Goal: Task Accomplishment & Management: Use online tool/utility

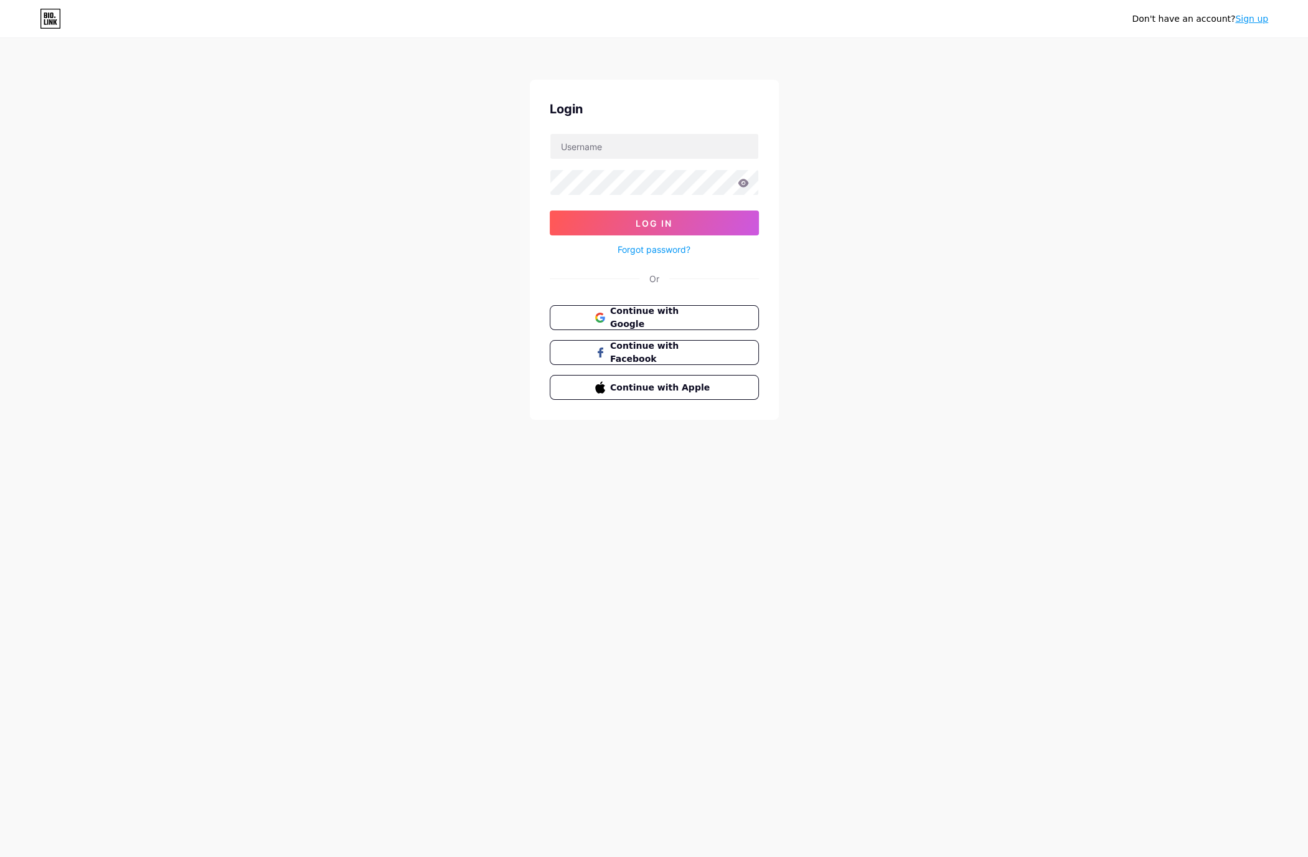
click at [319, 497] on div "Don't have an account? Sign up Login Log In Forgot password? Or Continue with G…" at bounding box center [654, 428] width 1308 height 857
click at [667, 317] on span "Continue with Google" at bounding box center [662, 317] width 104 height 27
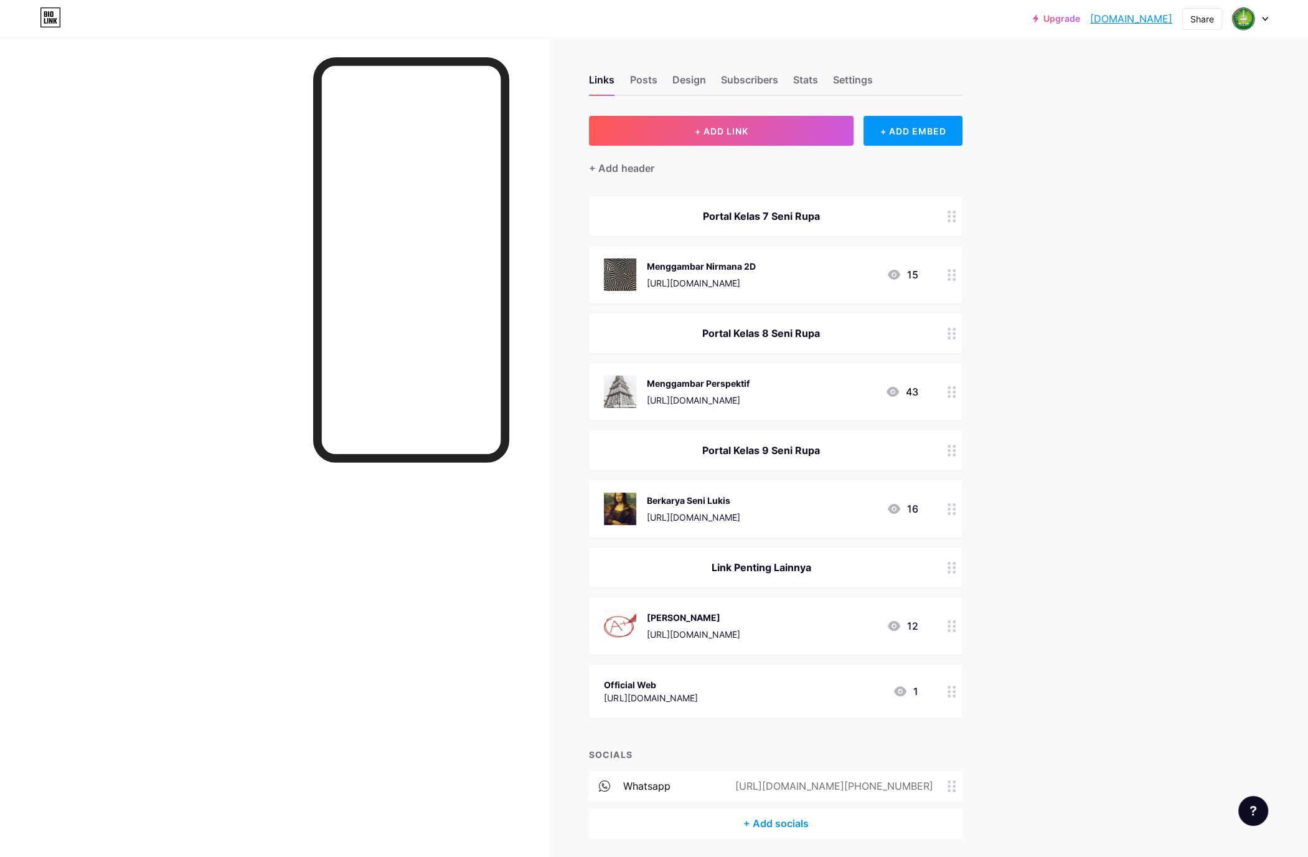
click at [835, 278] on div "Menggambar Nirmana 2D [URL][DOMAIN_NAME] 15" at bounding box center [761, 274] width 314 height 32
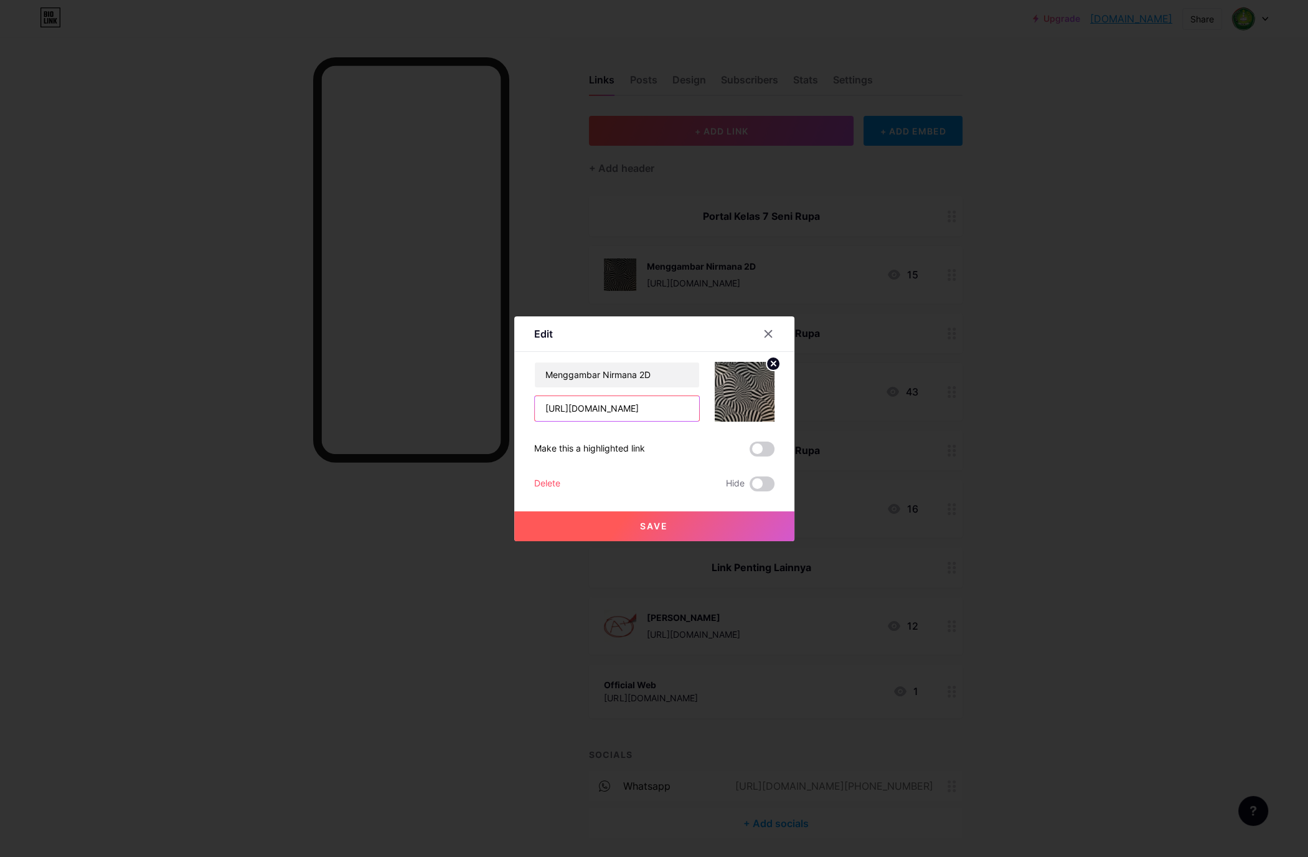
click at [616, 413] on input "[URL][DOMAIN_NAME]" at bounding box center [617, 408] width 164 height 25
paste input "[DOMAIN_NAME][URL]"
type input "[URL][DOMAIN_NAME]"
click at [694, 524] on button "Save" at bounding box center [654, 526] width 280 height 30
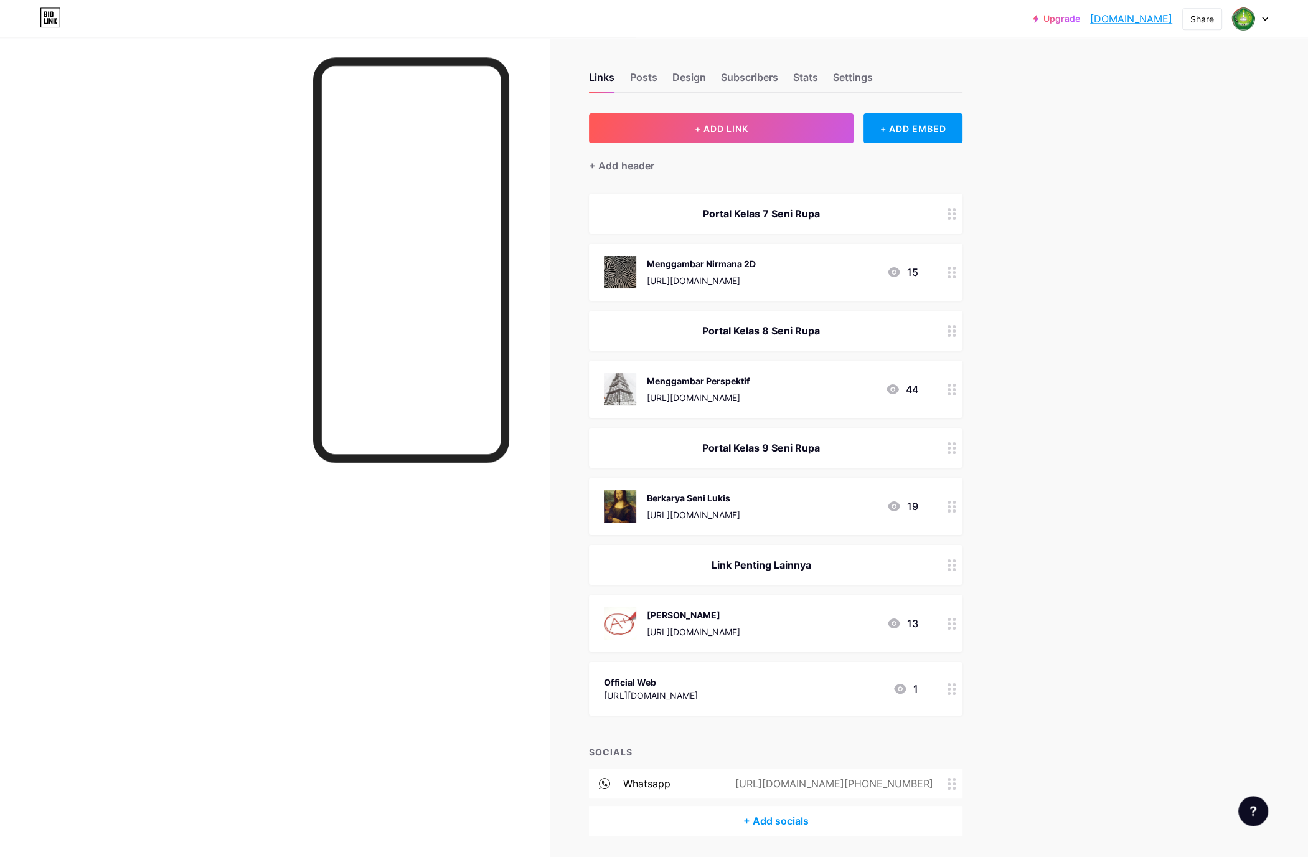
scroll to position [0, 0]
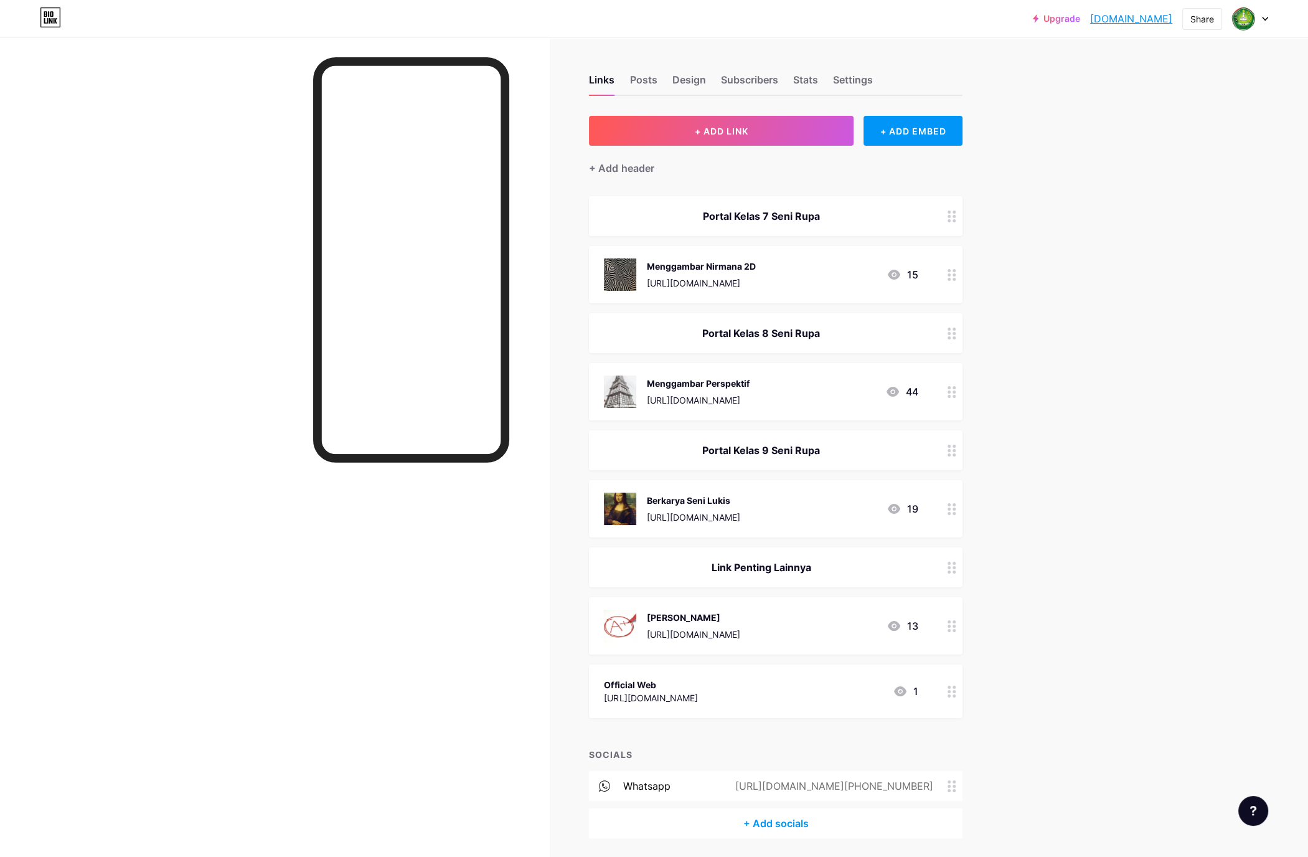
click at [698, 505] on div "Berkarya Seni Lukis" at bounding box center [692, 500] width 93 height 13
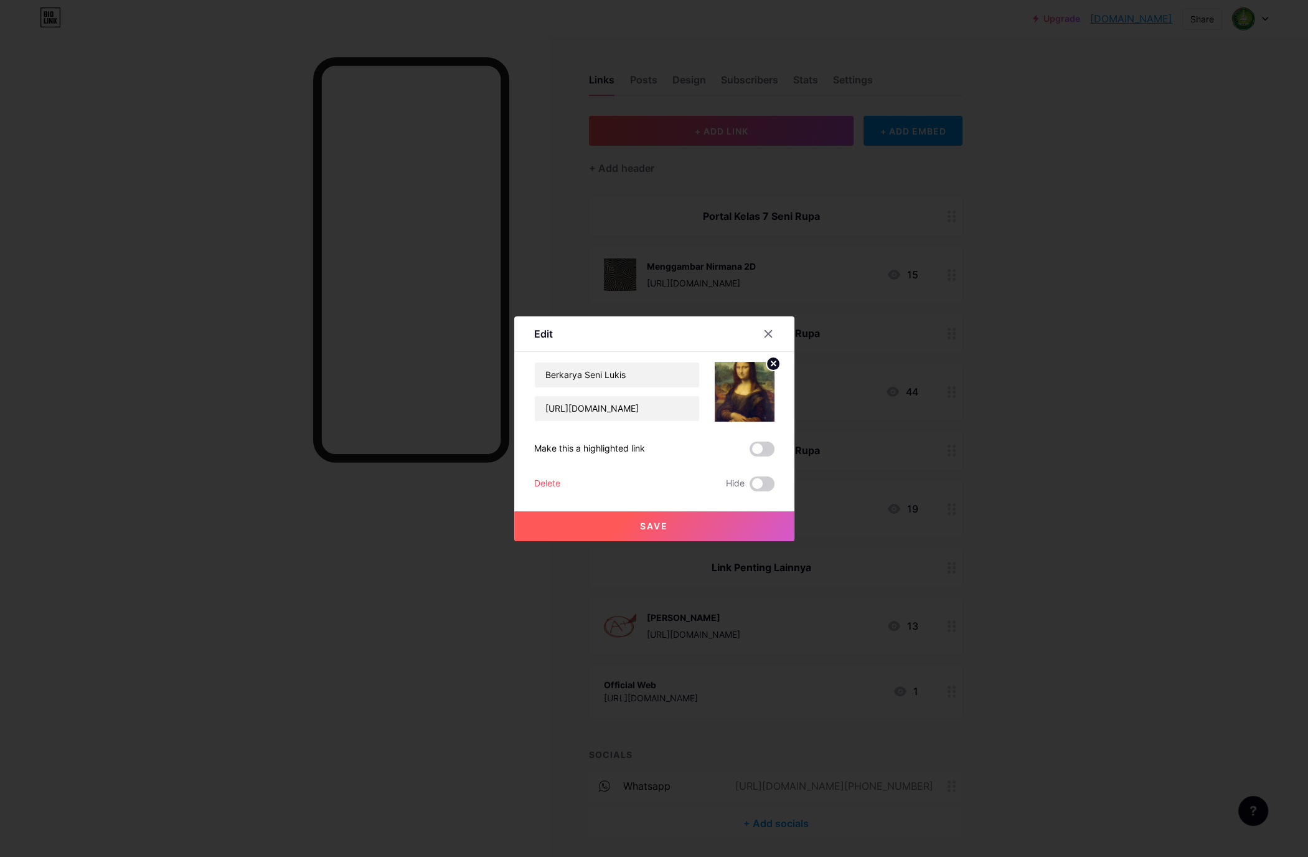
click at [661, 527] on span "Save" at bounding box center [654, 526] width 28 height 11
click at [412, 611] on div at bounding box center [654, 428] width 1308 height 857
